Goal: Task Accomplishment & Management: Manage account settings

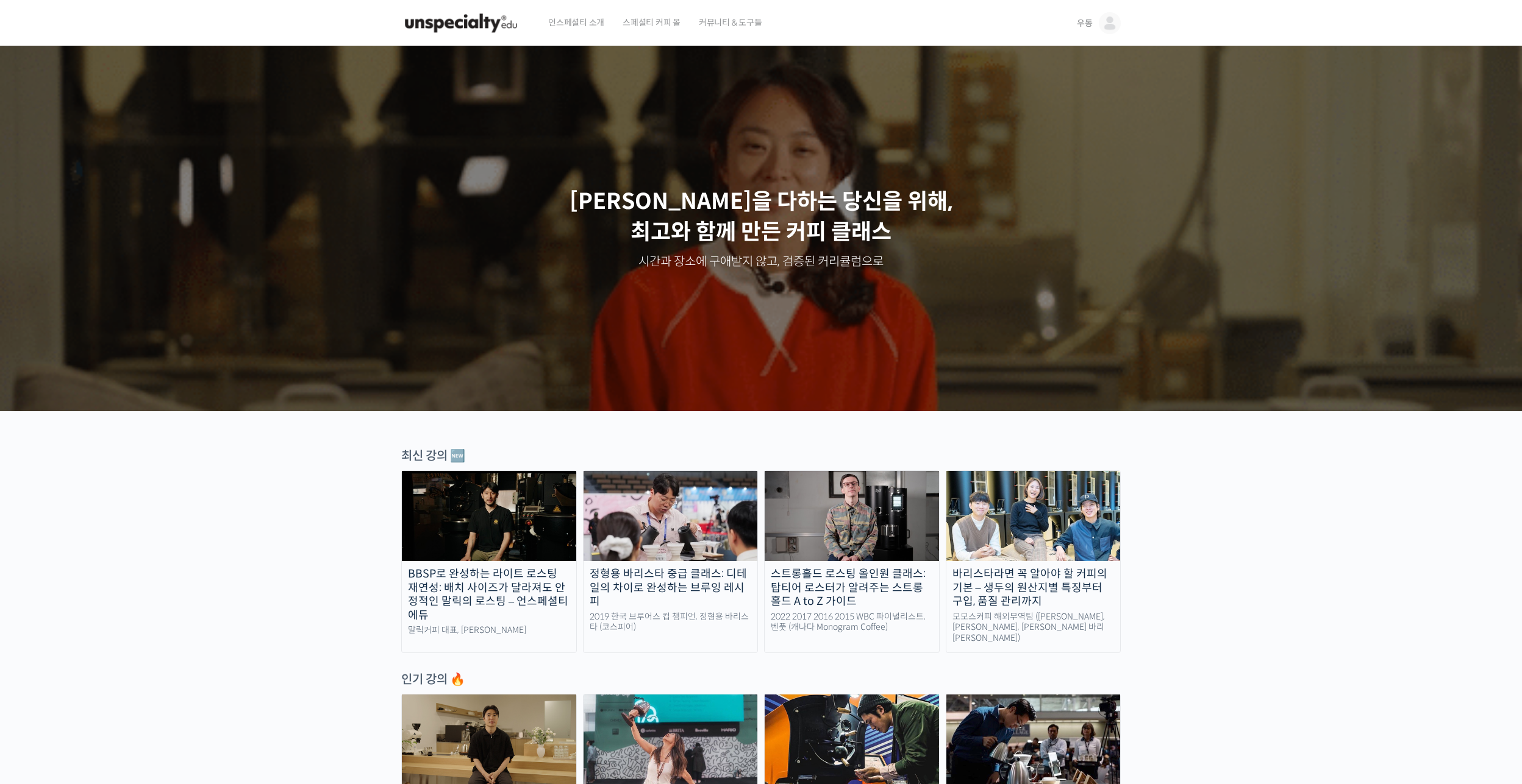
click at [1104, 24] on img at bounding box center [1109, 23] width 22 height 22
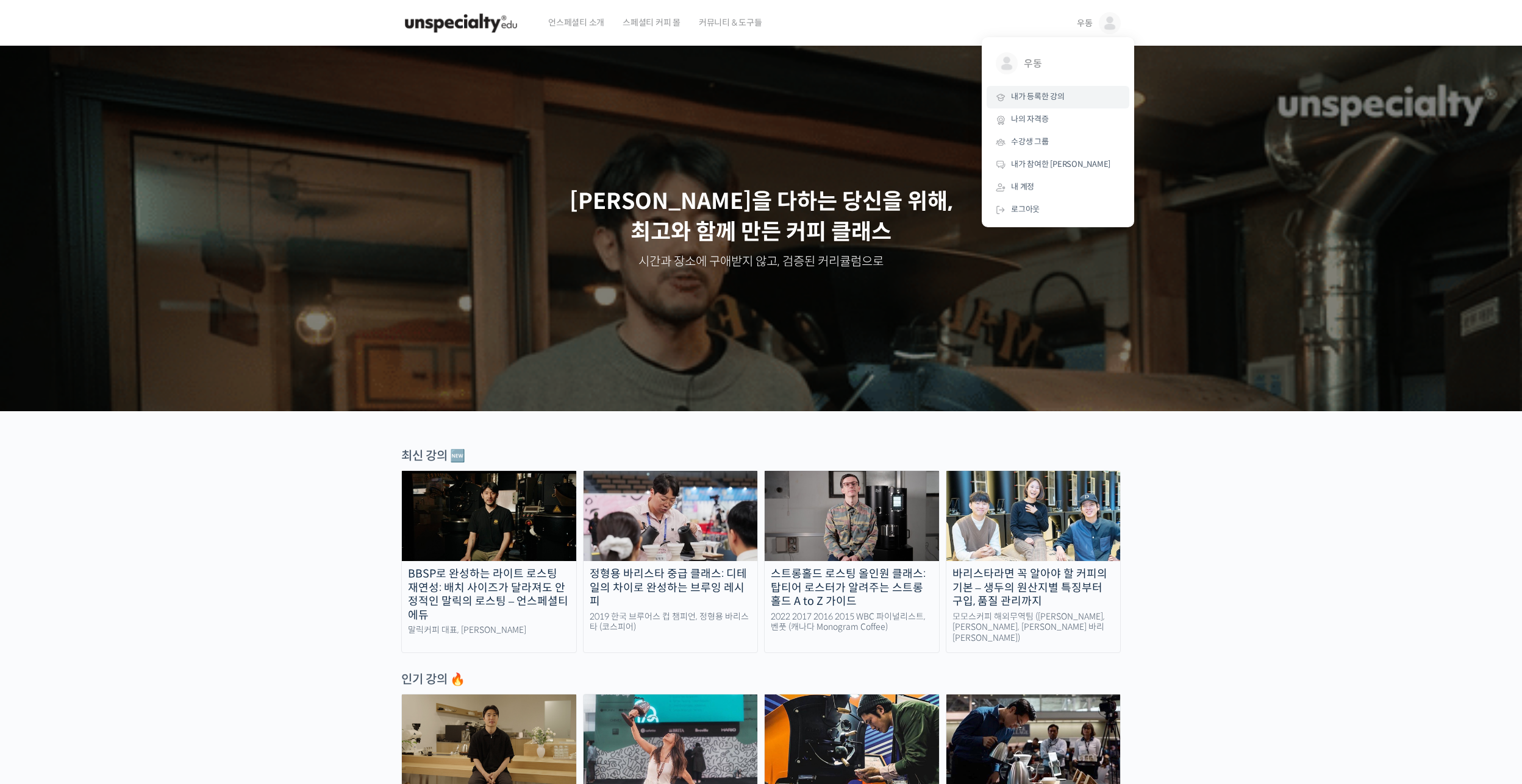
click at [1073, 94] on link "내가 등록한 강의" at bounding box center [1057, 97] width 143 height 22
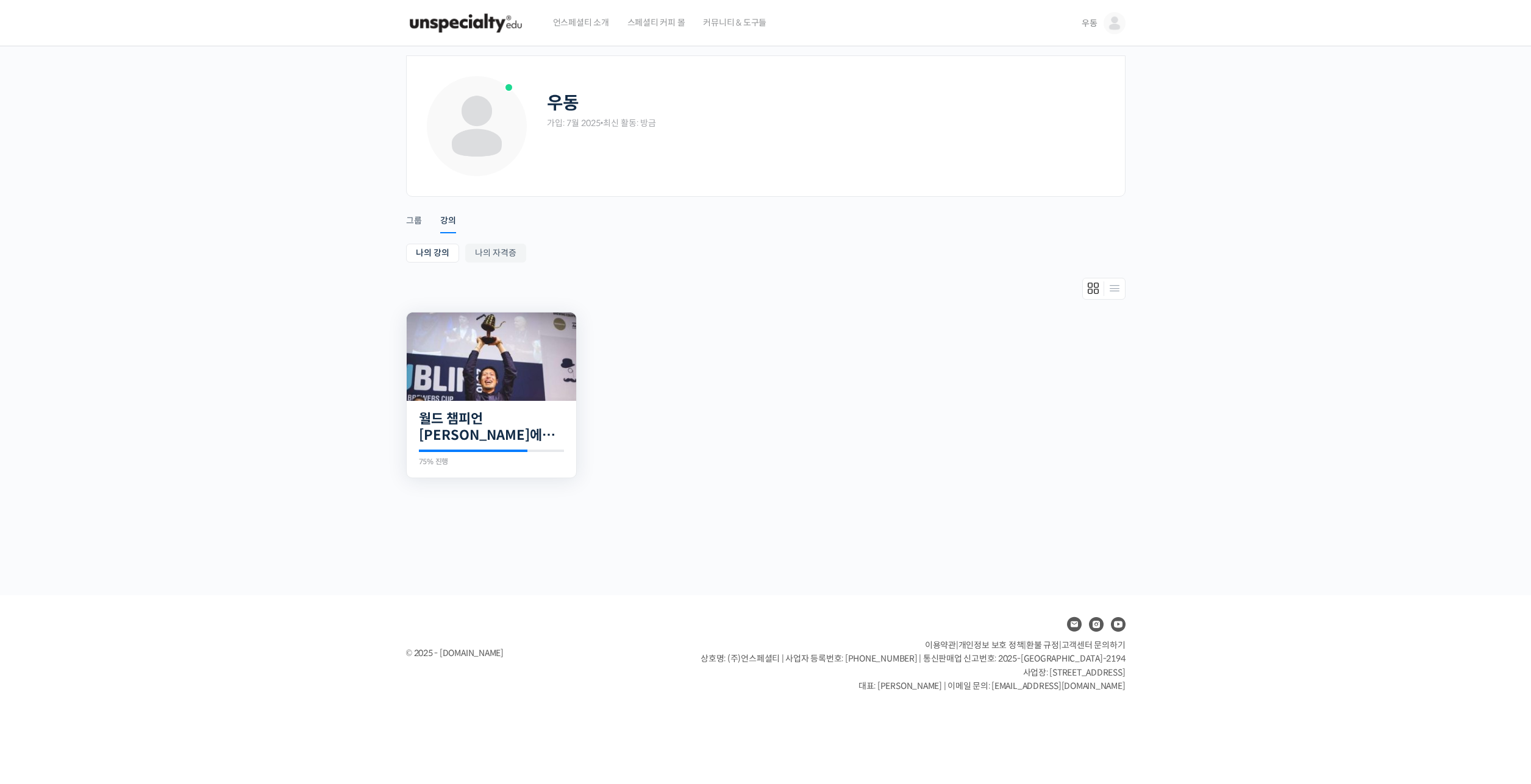
click at [504, 339] on img at bounding box center [492, 357] width 169 height 88
click at [506, 343] on img at bounding box center [492, 357] width 169 height 88
